Goal: Check status: Check status

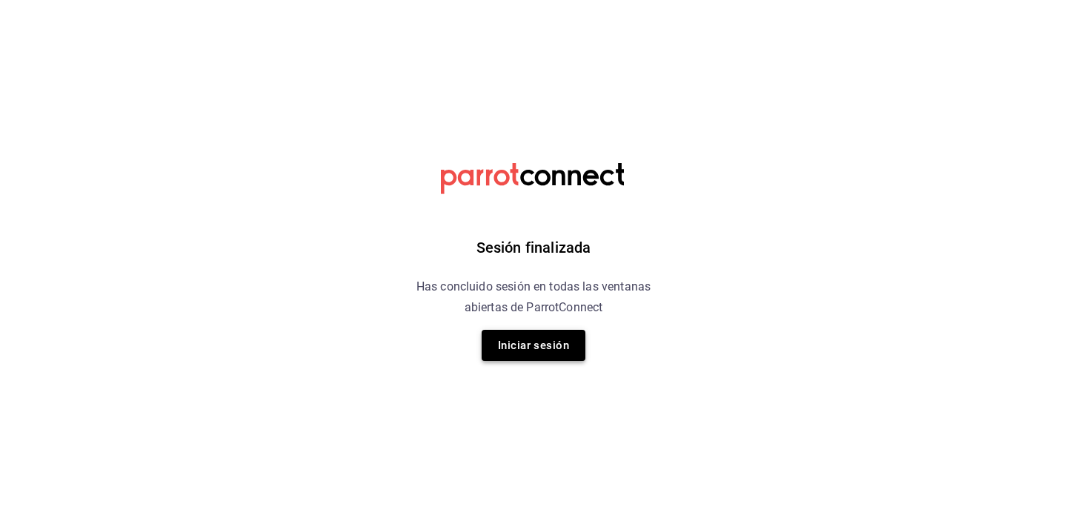
click at [548, 348] on button "Iniciar sesión" at bounding box center [534, 345] width 104 height 31
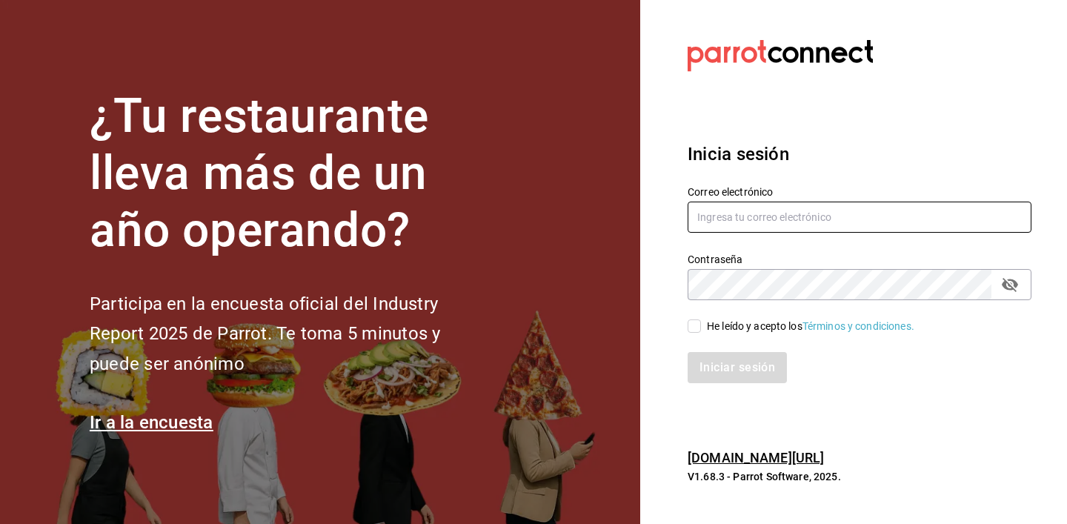
click at [733, 210] on input "text" at bounding box center [859, 216] width 344 height 31
paste input "FACTURAS@COMANDO.CAFE"
type input "FACTURAS@COMANDO.CAFE"
paste input "facturas@comando.cafe"
type input "facturas@comando.cafe"
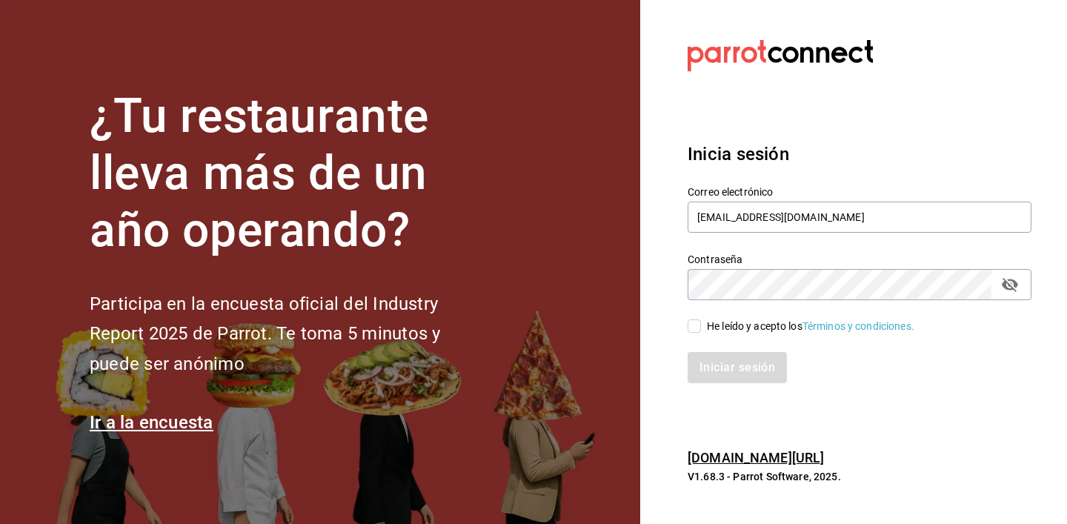
click at [695, 325] on input "He leído y acepto los Términos y condiciones." at bounding box center [693, 325] width 13 height 13
checkbox input "true"
click at [750, 367] on button "Iniciar sesión" at bounding box center [737, 367] width 101 height 31
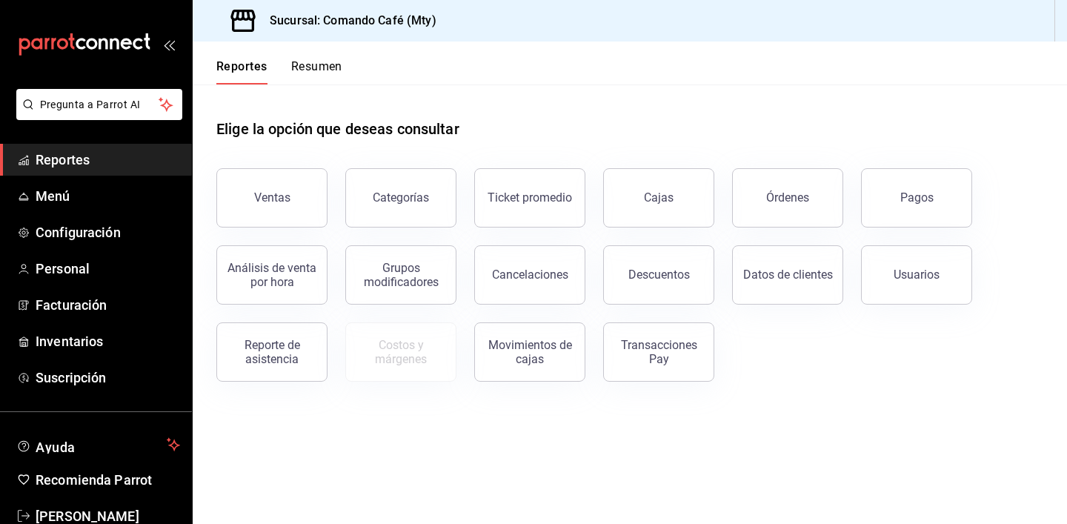
click at [270, 191] on div "Ventas" at bounding box center [272, 197] width 36 height 14
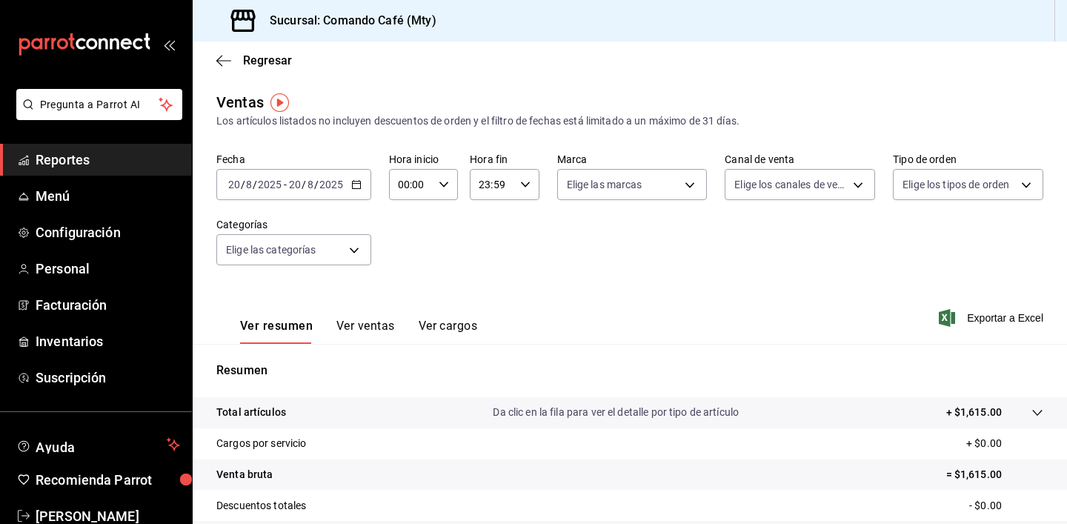
click at [356, 182] on icon "button" at bounding box center [356, 184] width 10 height 10
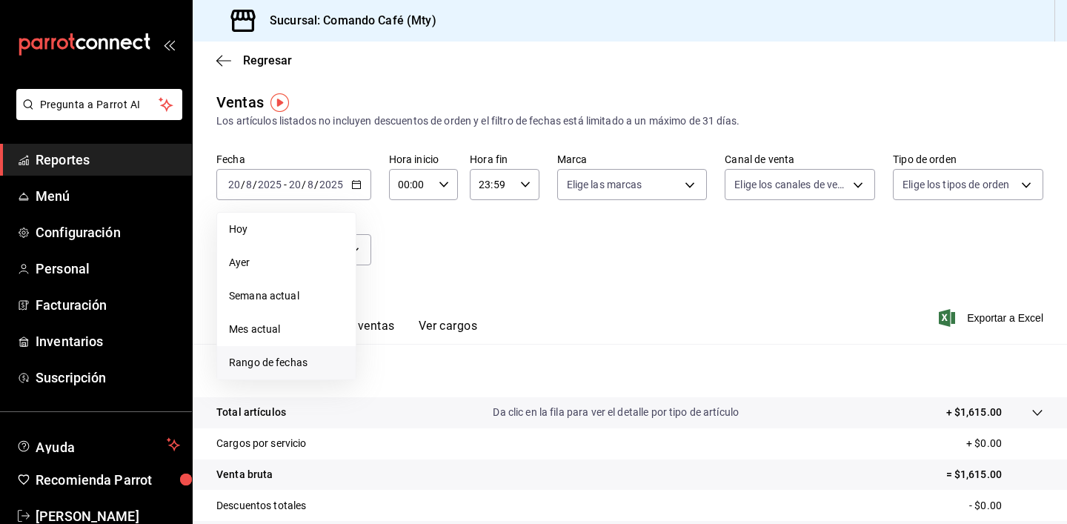
click at [284, 369] on span "Rango de fechas" at bounding box center [286, 363] width 115 height 16
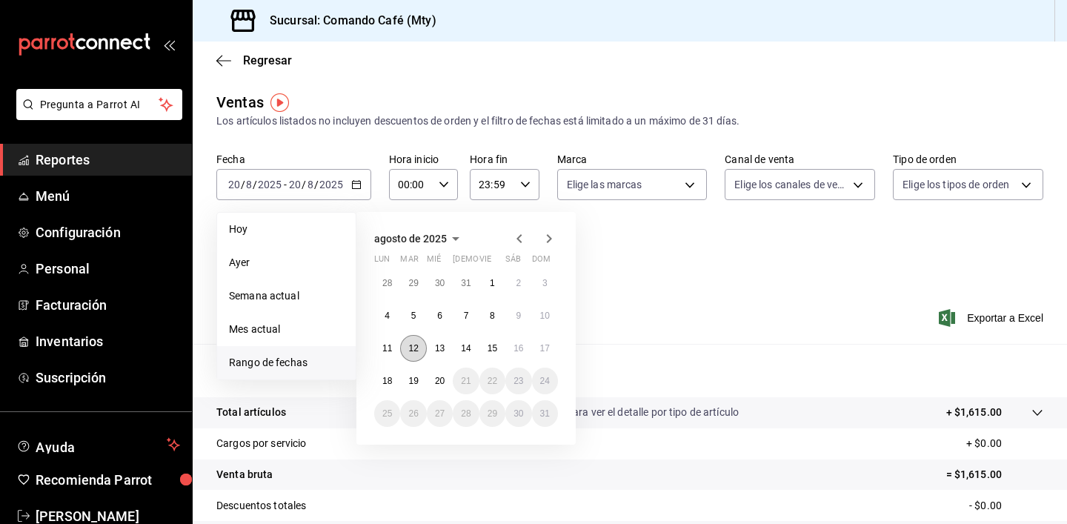
click at [413, 340] on button "12" at bounding box center [413, 348] width 26 height 27
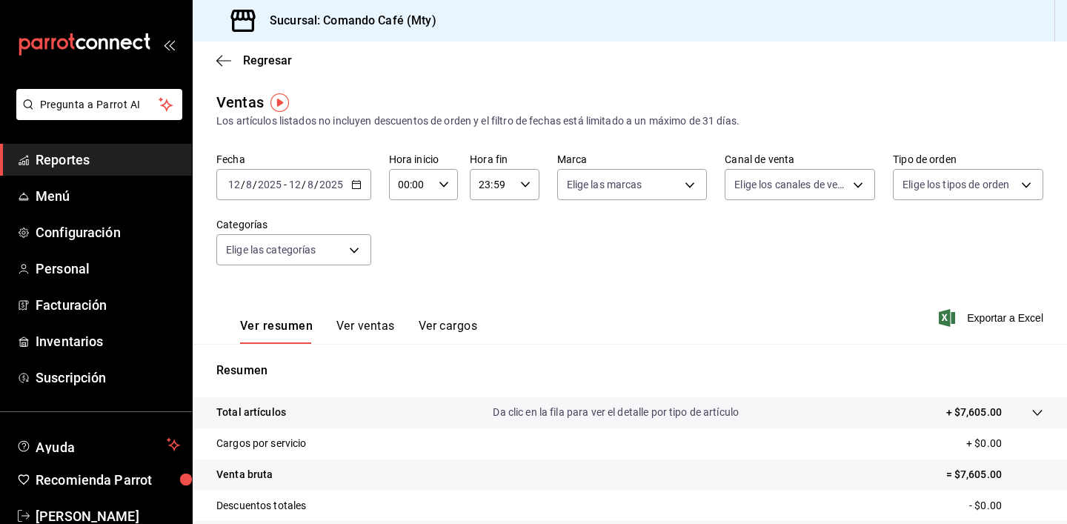
click at [361, 327] on button "Ver ventas" at bounding box center [365, 331] width 59 height 25
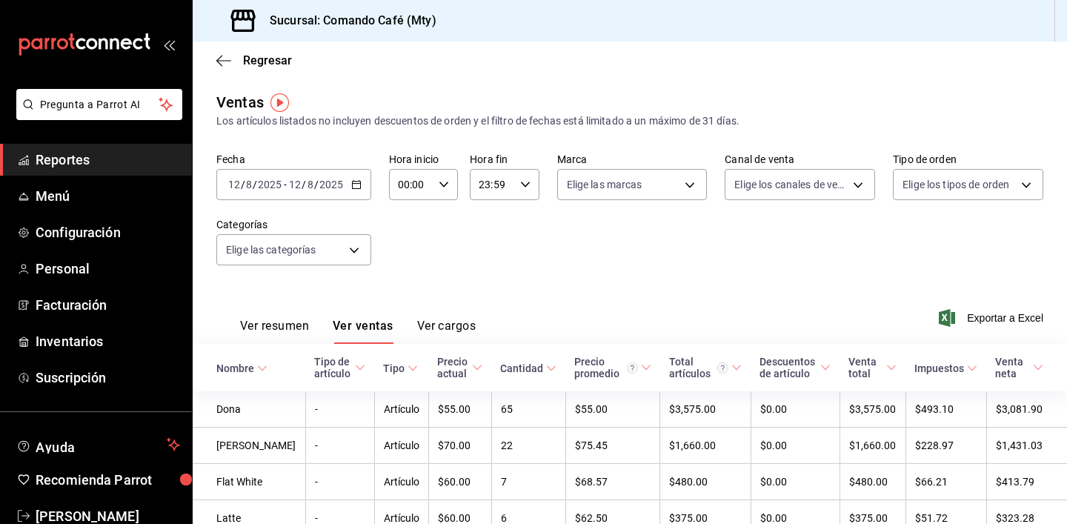
click at [357, 182] on icon "button" at bounding box center [356, 184] width 10 height 10
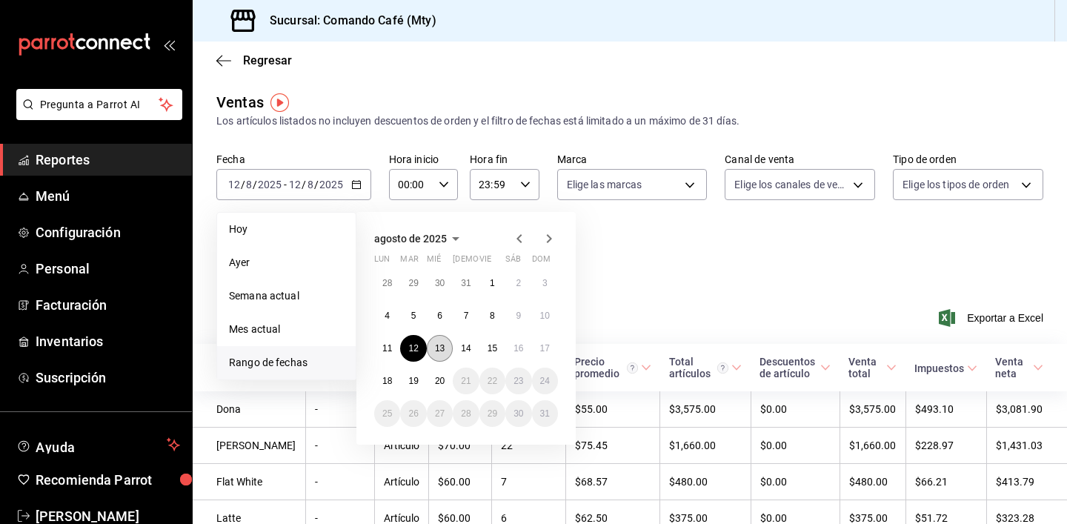
click at [442, 347] on abbr "13" at bounding box center [440, 348] width 10 height 10
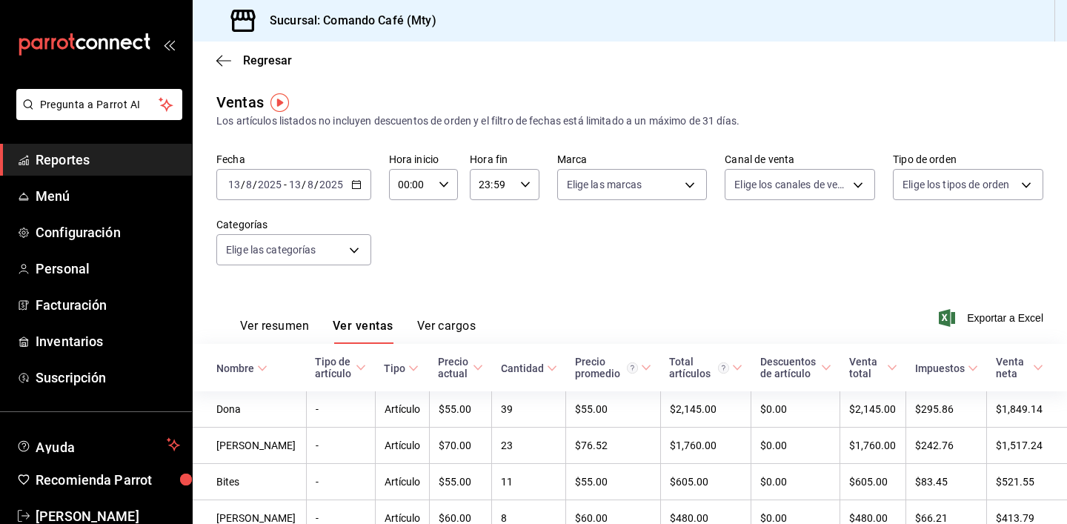
click at [352, 179] on icon "button" at bounding box center [356, 184] width 10 height 10
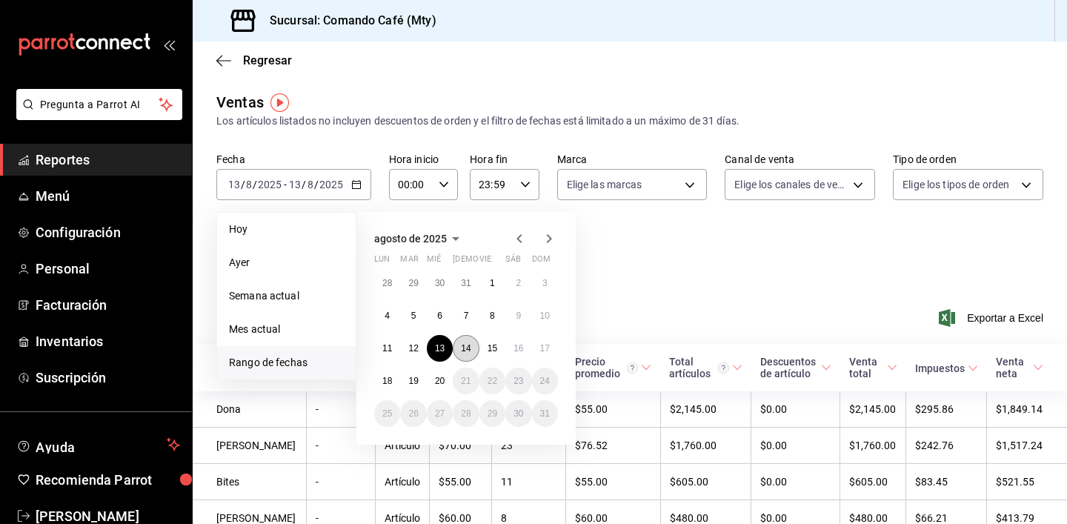
click at [467, 347] on abbr "14" at bounding box center [466, 348] width 10 height 10
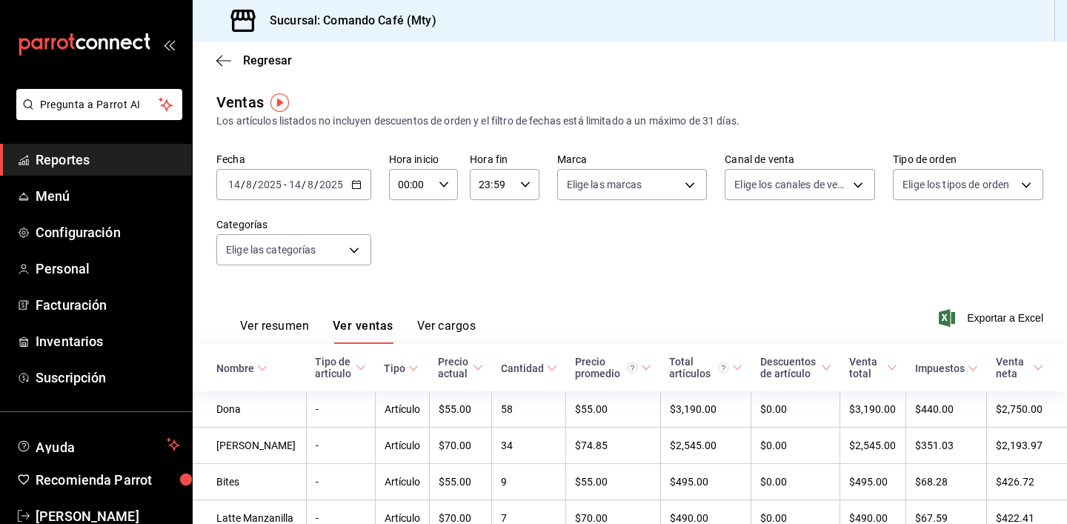
click at [358, 182] on icon "button" at bounding box center [356, 184] width 10 height 10
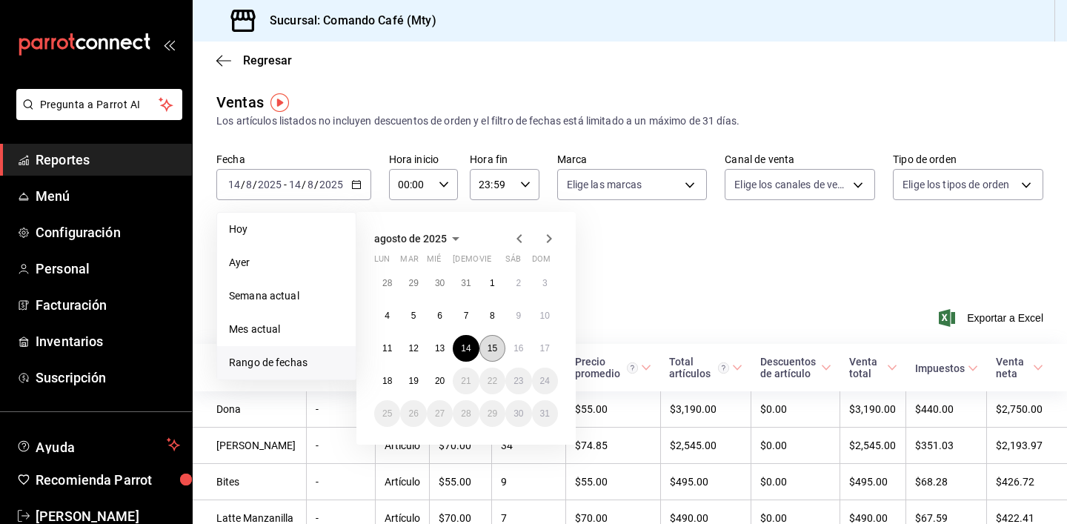
click at [493, 344] on abbr "15" at bounding box center [492, 348] width 10 height 10
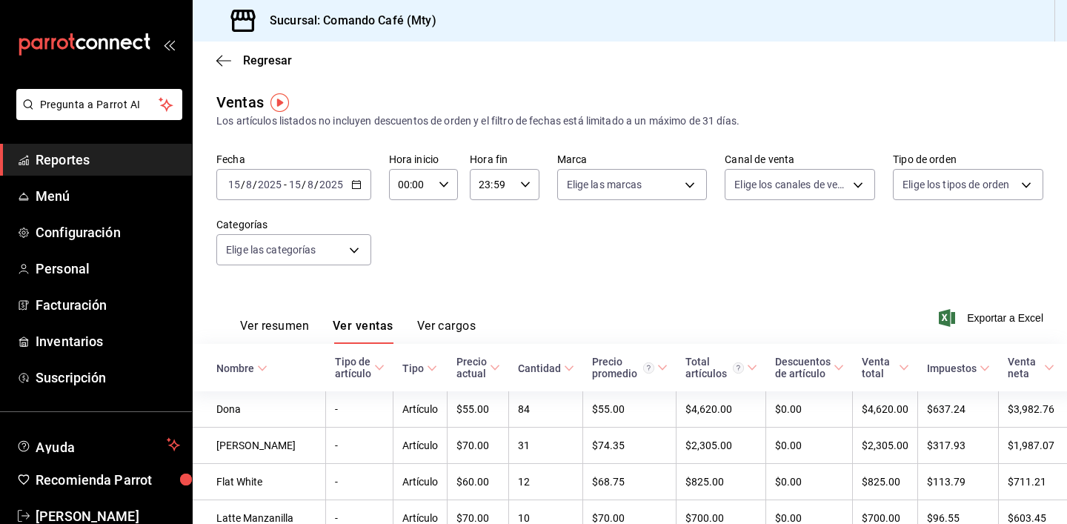
click at [353, 181] on \(Stroke\) "button" at bounding box center [356, 185] width 9 height 8
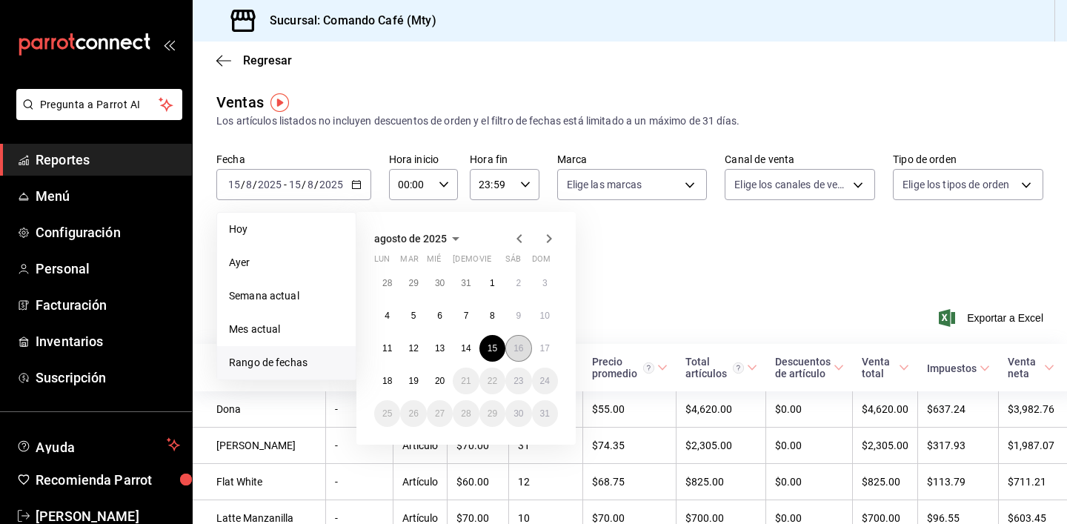
click at [520, 347] on abbr "16" at bounding box center [518, 348] width 10 height 10
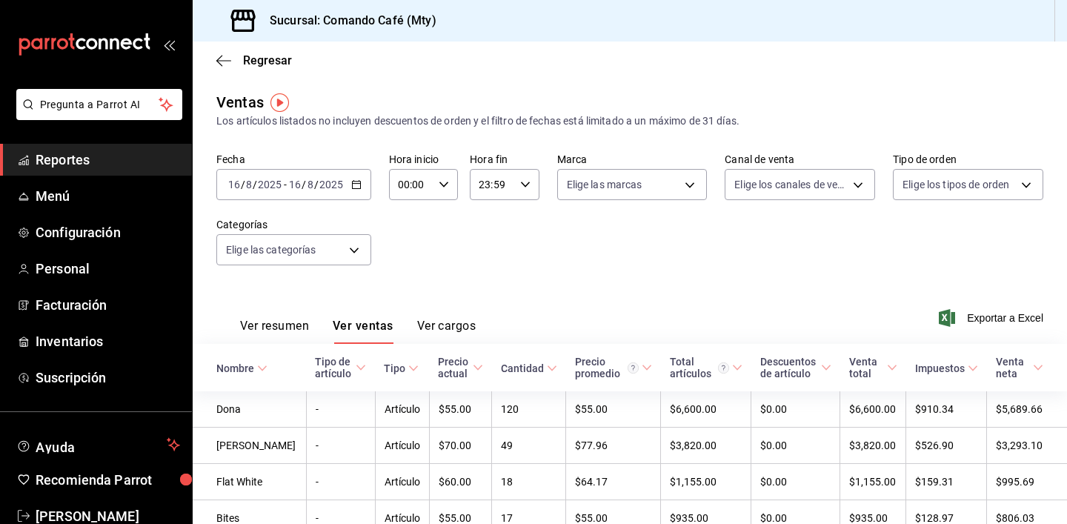
click at [353, 181] on \(Stroke\) "button" at bounding box center [356, 185] width 9 height 8
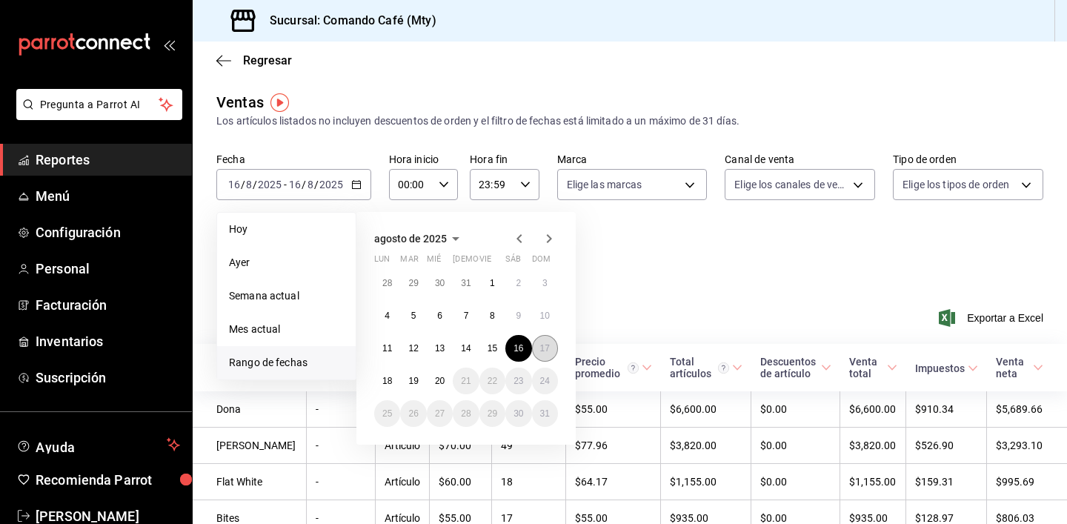
click at [547, 350] on abbr "17" at bounding box center [545, 348] width 10 height 10
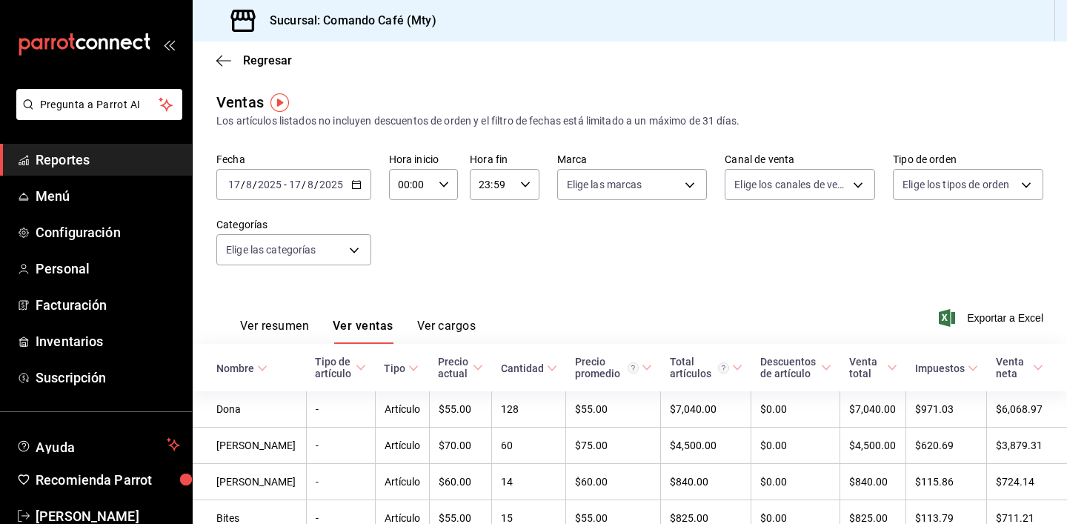
click at [356, 184] on icon "button" at bounding box center [356, 184] width 10 height 10
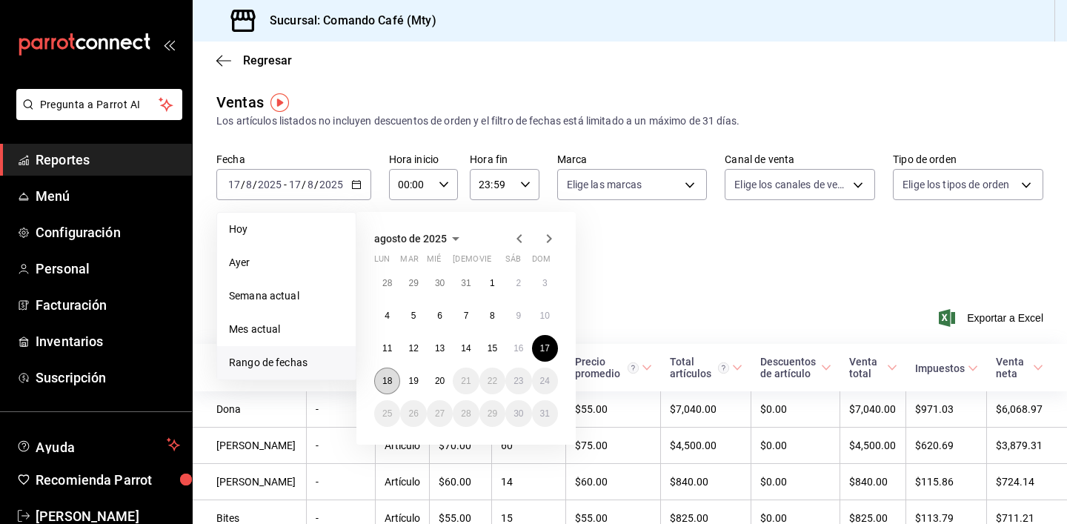
click at [385, 377] on abbr "18" at bounding box center [387, 381] width 10 height 10
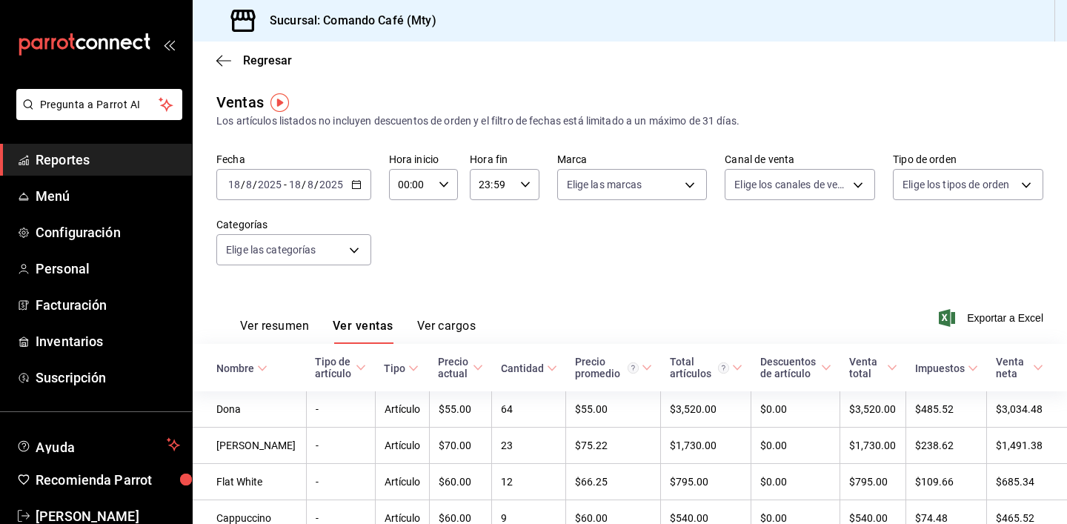
click at [353, 183] on \(Stroke\) "button" at bounding box center [356, 183] width 8 height 1
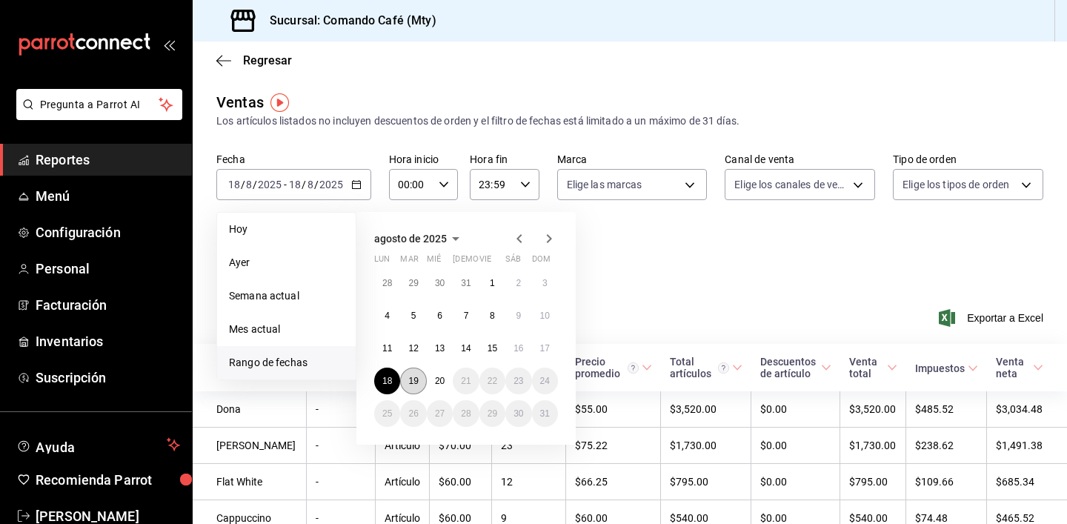
click at [412, 378] on abbr "19" at bounding box center [413, 381] width 10 height 10
